Goal: Find specific page/section: Find specific page/section

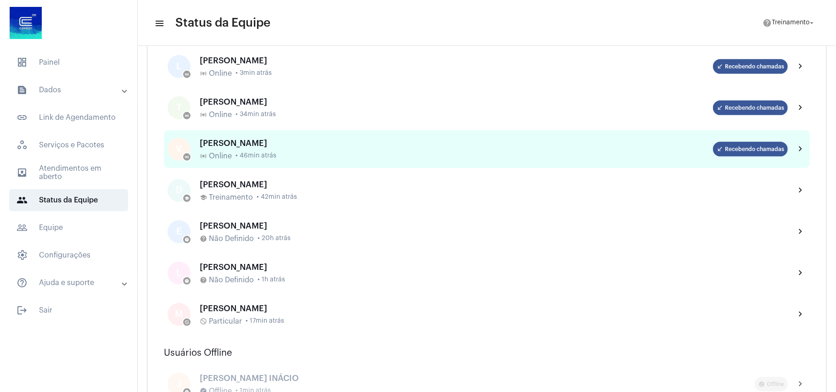
scroll to position [306, 0]
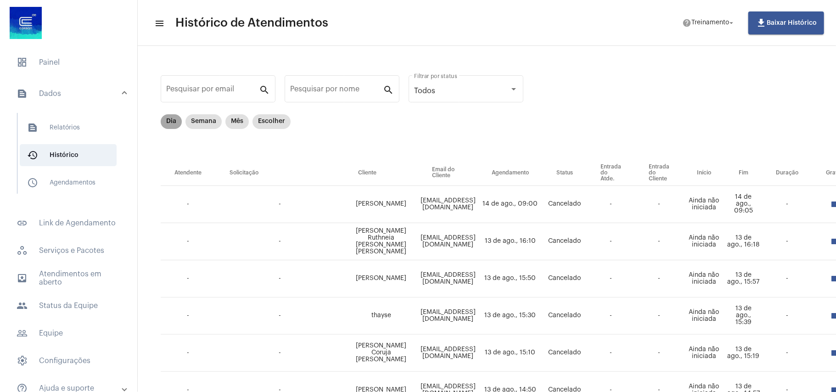
click at [169, 122] on mat-chip "Dia" at bounding box center [171, 121] width 21 height 15
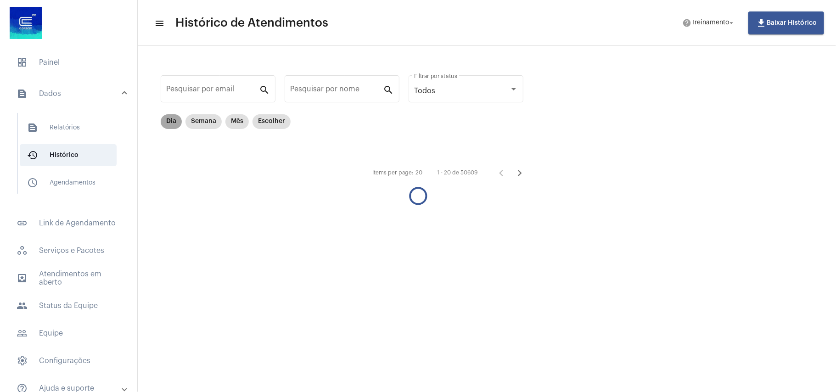
click at [168, 122] on mat-chip "Dia" at bounding box center [171, 121] width 21 height 15
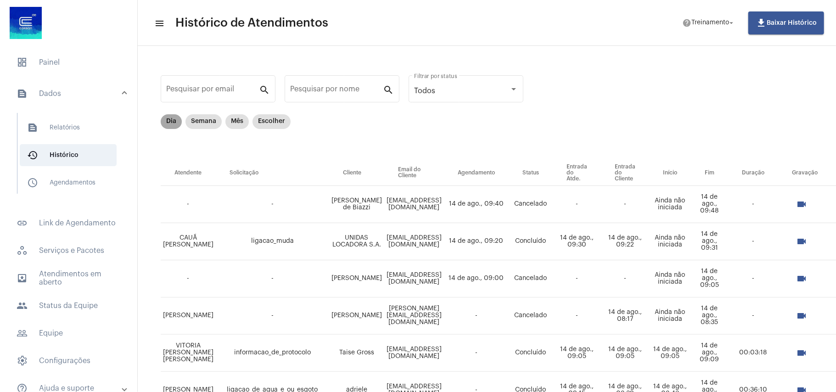
click at [173, 122] on mat-chip "Dia" at bounding box center [171, 121] width 21 height 15
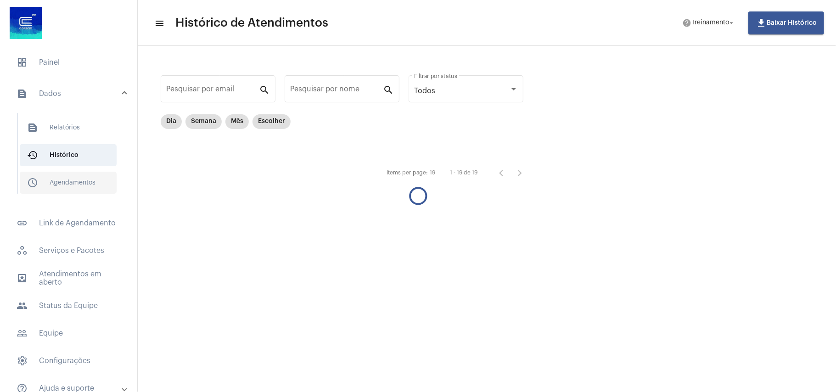
click at [90, 182] on span "schedule_outlined Agendamentos" at bounding box center [68, 183] width 97 height 22
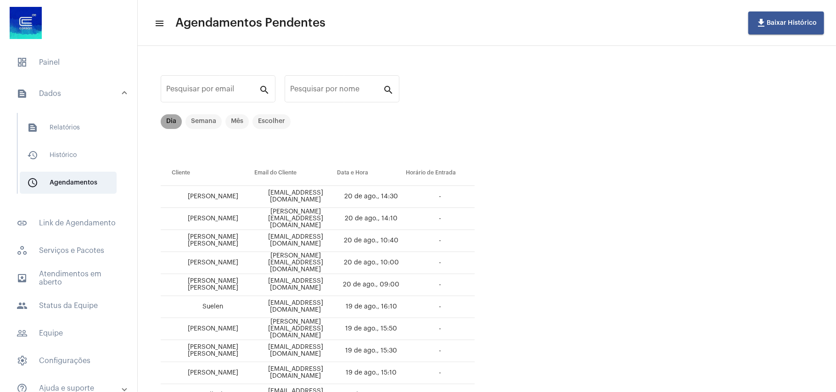
click at [171, 122] on mat-chip "Dia" at bounding box center [171, 121] width 21 height 15
